Goal: Register for event/course

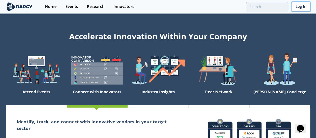
click at [298, 5] on link "Log In" at bounding box center [301, 6] width 18 height 9
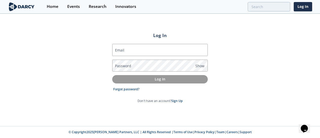
click at [177, 101] on link "Sign Up" at bounding box center [177, 100] width 11 height 4
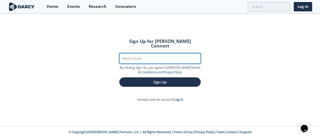
click at [159, 56] on input "Work Email" at bounding box center [159, 58] width 81 height 10
type input "[EMAIL_ADDRESS][DOMAIN_NAME]"
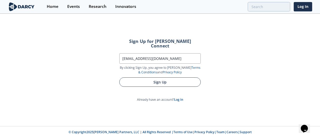
click at [167, 77] on button "Sign Up" at bounding box center [159, 81] width 81 height 9
click at [158, 78] on button "Sign Up" at bounding box center [159, 81] width 81 height 9
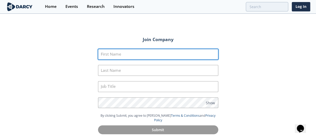
click at [143, 49] on input "First Name" at bounding box center [158, 54] width 120 height 11
type input "[PERSON_NAME]"
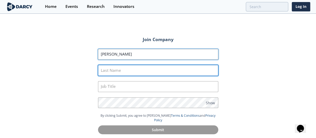
type input "[PERSON_NAME]"
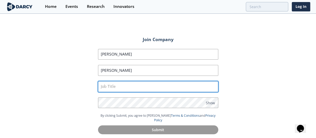
click at [137, 83] on input "text" at bounding box center [158, 86] width 120 height 11
type input "Climate Action Consultant"
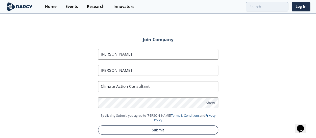
click at [164, 125] on button "Submit" at bounding box center [158, 129] width 120 height 9
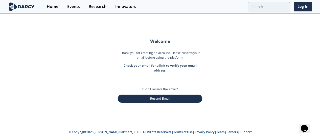
click at [232, 88] on div "Welcome Thank you for creating an account. Please confirm your email before usi…" at bounding box center [160, 70] width 320 height 112
drag, startPoint x: 258, startPoint y: 67, endPoint x: 252, endPoint y: 137, distance: 70.8
click at [258, 73] on div "Welcome Thank you for creating an account. Please confirm your email before usi…" at bounding box center [160, 70] width 320 height 112
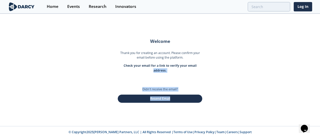
click at [262, 71] on div "Welcome Thank you for creating an account. Please confirm your email before usi…" at bounding box center [160, 70] width 320 height 112
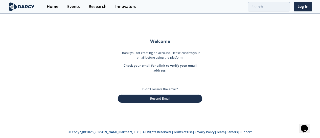
click at [277, 78] on div "Welcome Thank you for creating an account. Please confirm your email before usi…" at bounding box center [160, 70] width 320 height 112
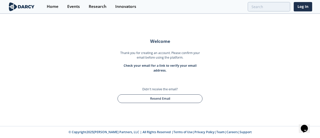
click at [157, 98] on button "Resend Email" at bounding box center [160, 98] width 85 height 9
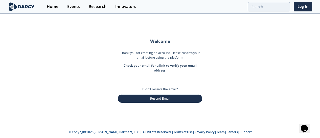
click at [257, 78] on div "Welcome Thank you for creating an account. Please confirm your email before usi…" at bounding box center [160, 70] width 320 height 112
click at [308, 7] on link "Log In" at bounding box center [303, 6] width 18 height 9
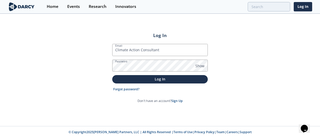
drag, startPoint x: 175, startPoint y: 53, endPoint x: 32, endPoint y: 51, distance: 143.4
click at [32, 51] on div "Log In Email Climate Action Consultant Password Show Log In Forgot password? Do…" at bounding box center [160, 70] width 320 height 112
type input "[EMAIL_ADDRESS][DOMAIN_NAME]"
click at [247, 58] on div "Log In Email [EMAIL_ADDRESS][DOMAIN_NAME] Password Show Log In Forgot password?…" at bounding box center [160, 70] width 320 height 112
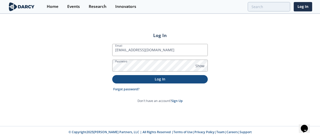
click at [155, 78] on p "Log In" at bounding box center [160, 78] width 89 height 5
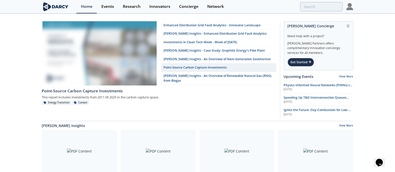
click at [320, 7] on img at bounding box center [350, 6] width 7 height 7
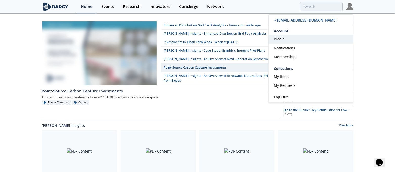
click at [281, 37] on span "Profile" at bounding box center [279, 39] width 11 height 5
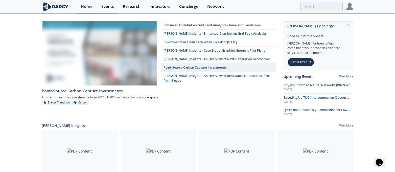
click at [108, 7] on div "Events" at bounding box center [107, 7] width 13 height 4
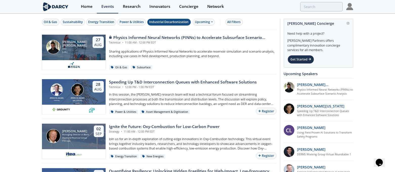
click at [166, 20] on div "Industrial Decarbonization" at bounding box center [169, 22] width 39 height 5
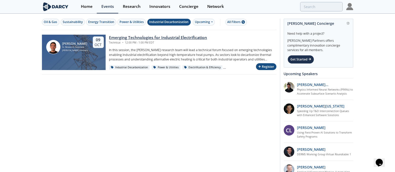
click at [266, 67] on button "Register" at bounding box center [266, 66] width 20 height 7
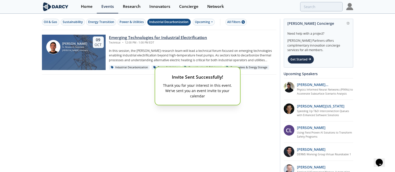
click at [92, 126] on div "Invite Sent Successfully! Thank you for your interest in this event. We've sent…" at bounding box center [197, 86] width 395 height 172
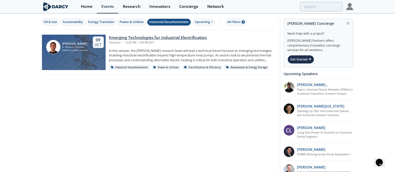
click at [168, 23] on div "Industrial Decarbonization" at bounding box center [169, 22] width 39 height 5
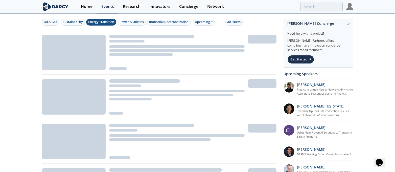
click at [106, 22] on div "Energy Transition" at bounding box center [101, 22] width 26 height 5
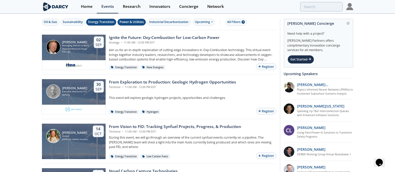
click at [124, 20] on div "Power & Utilities" at bounding box center [132, 22] width 24 height 5
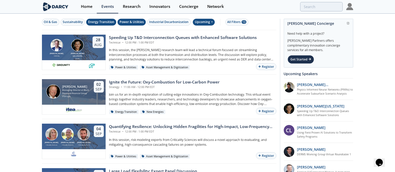
click at [202, 22] on div "Upcoming" at bounding box center [204, 22] width 22 height 7
drag, startPoint x: 108, startPoint y: 22, endPoint x: 117, endPoint y: 21, distance: 9.9
click at [108, 22] on div "Energy Transition" at bounding box center [101, 22] width 26 height 5
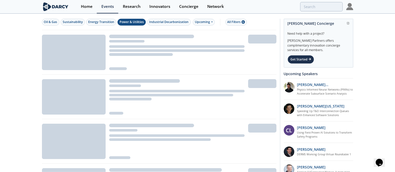
click at [126, 21] on div "Power & Utilities" at bounding box center [132, 22] width 24 height 5
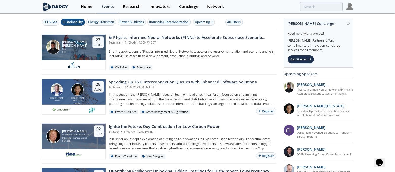
click at [74, 20] on div "Sustainability" at bounding box center [73, 22] width 20 height 5
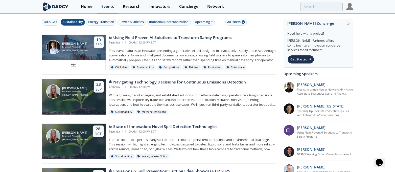
click at [73, 20] on div "Sustainability" at bounding box center [73, 22] width 20 height 5
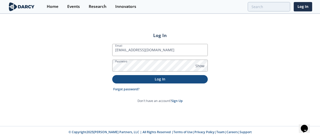
click at [165, 76] on p "Log In" at bounding box center [160, 78] width 89 height 5
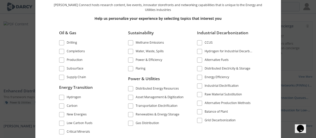
click at [200, 76] on span at bounding box center [200, 77] width 4 height 4
click at [199, 86] on span at bounding box center [200, 86] width 4 height 4
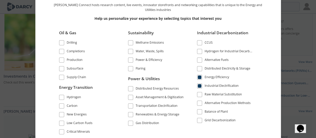
scroll to position [25, 0]
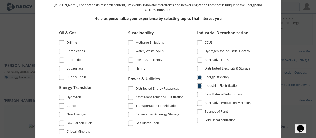
click at [200, 69] on span at bounding box center [200, 69] width 4 height 4
click at [201, 102] on span at bounding box center [200, 103] width 4 height 4
click at [200, 110] on span at bounding box center [200, 112] width 4 height 4
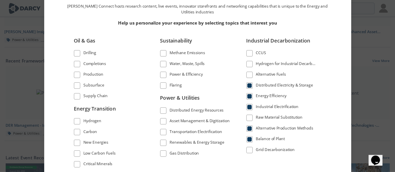
scroll to position [0, 0]
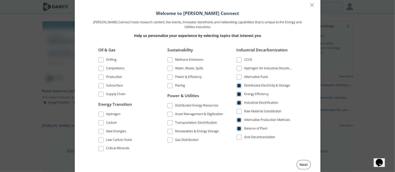
click at [302, 137] on button "Next" at bounding box center [304, 164] width 14 height 9
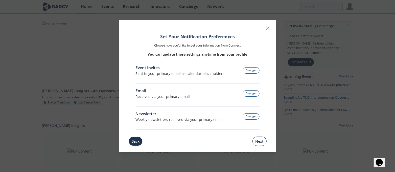
click at [258, 137] on button "Next" at bounding box center [260, 141] width 14 height 9
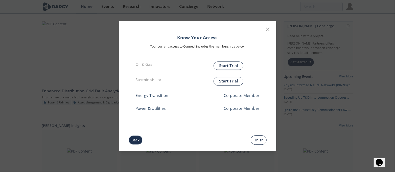
click at [260, 137] on button "Finish" at bounding box center [259, 140] width 16 height 9
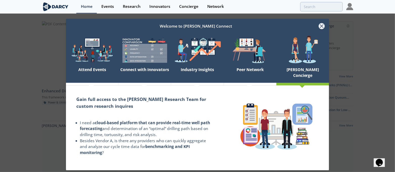
click at [320, 27] on icon at bounding box center [322, 26] width 6 height 6
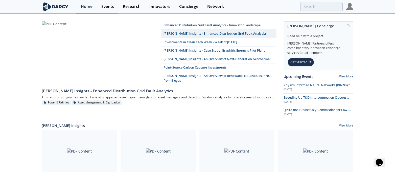
click at [112, 5] on div "Events" at bounding box center [107, 7] width 13 height 4
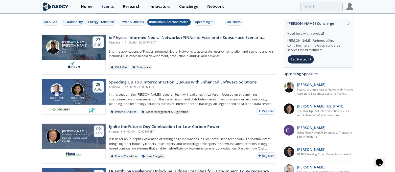
click at [168, 19] on button "Industrial Decarbonization" at bounding box center [169, 22] width 44 height 7
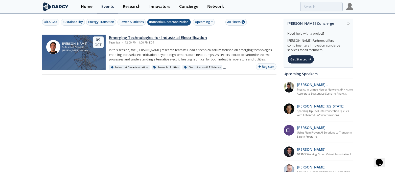
click at [168, 36] on div "Emerging Technologies for Industrial Electrification" at bounding box center [158, 38] width 98 height 6
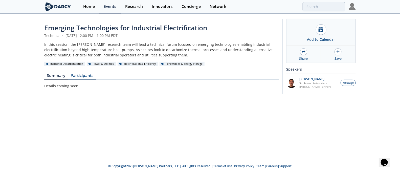
click at [79, 74] on link "Participants" at bounding box center [82, 77] width 28 height 6
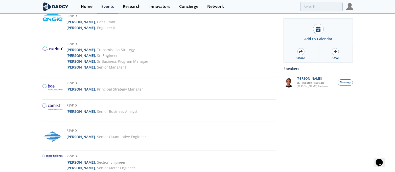
scroll to position [854, 0]
